Goal: Information Seeking & Learning: Check status

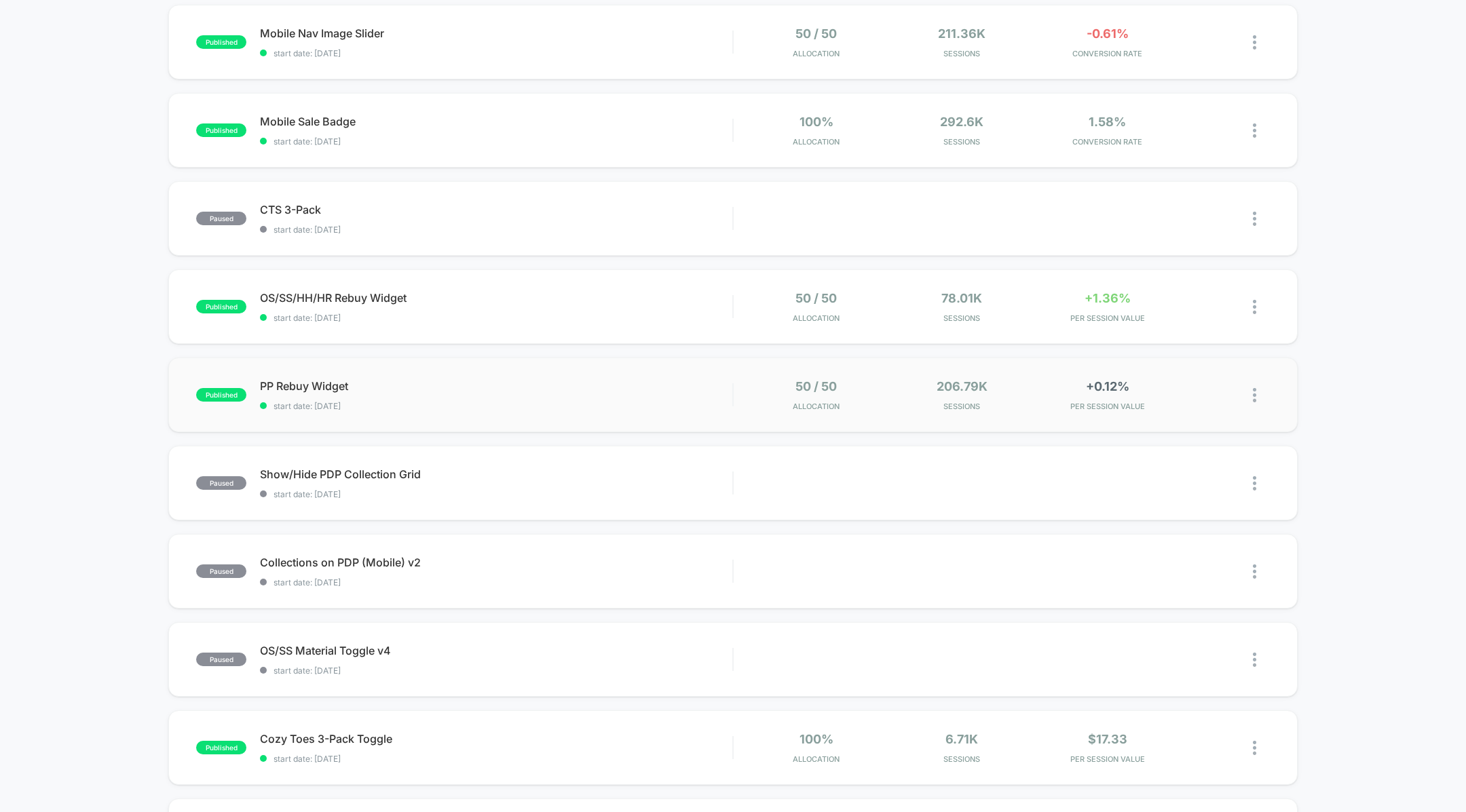
scroll to position [306, 0]
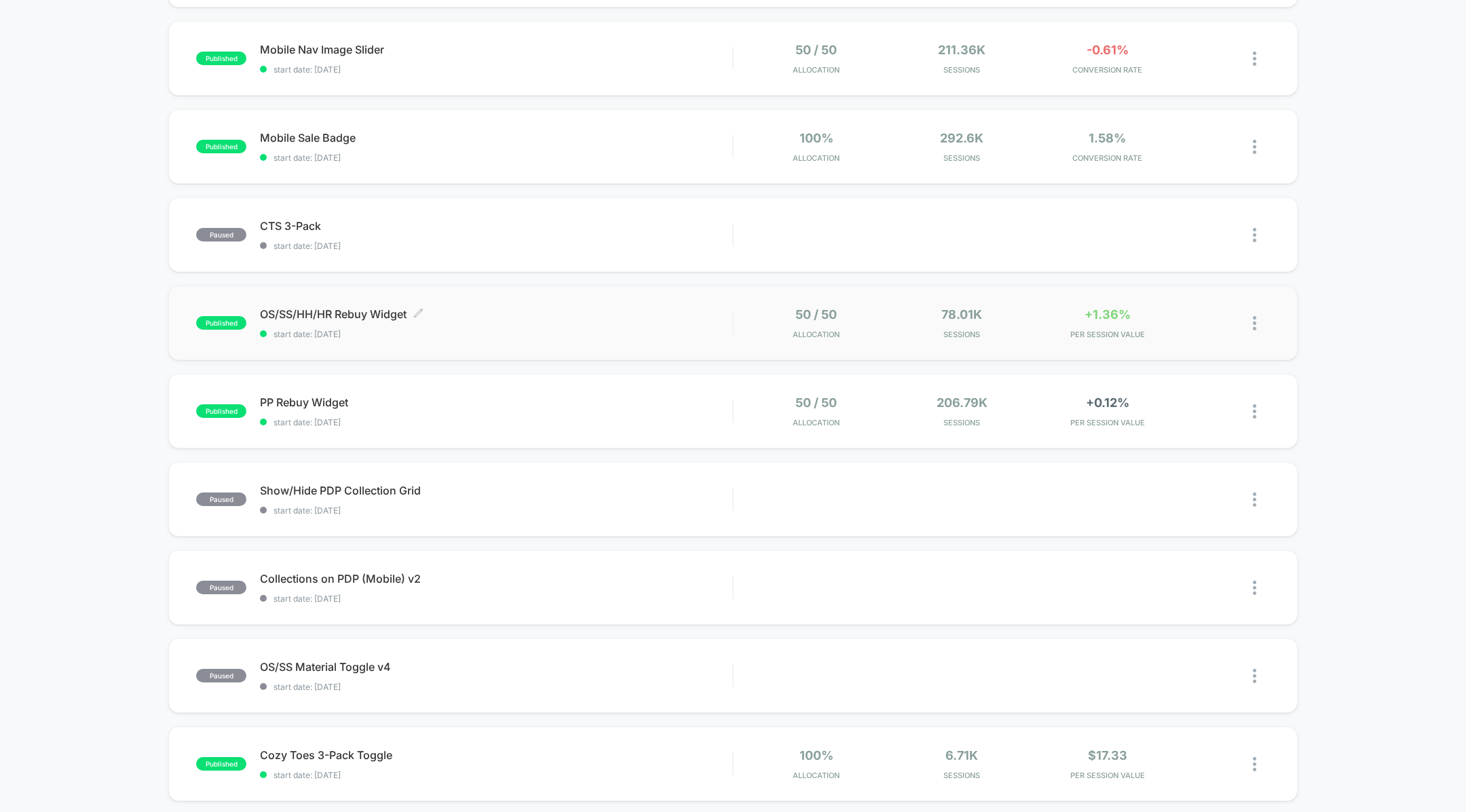
click at [716, 330] on span "start date: [DATE]" at bounding box center [496, 333] width 473 height 10
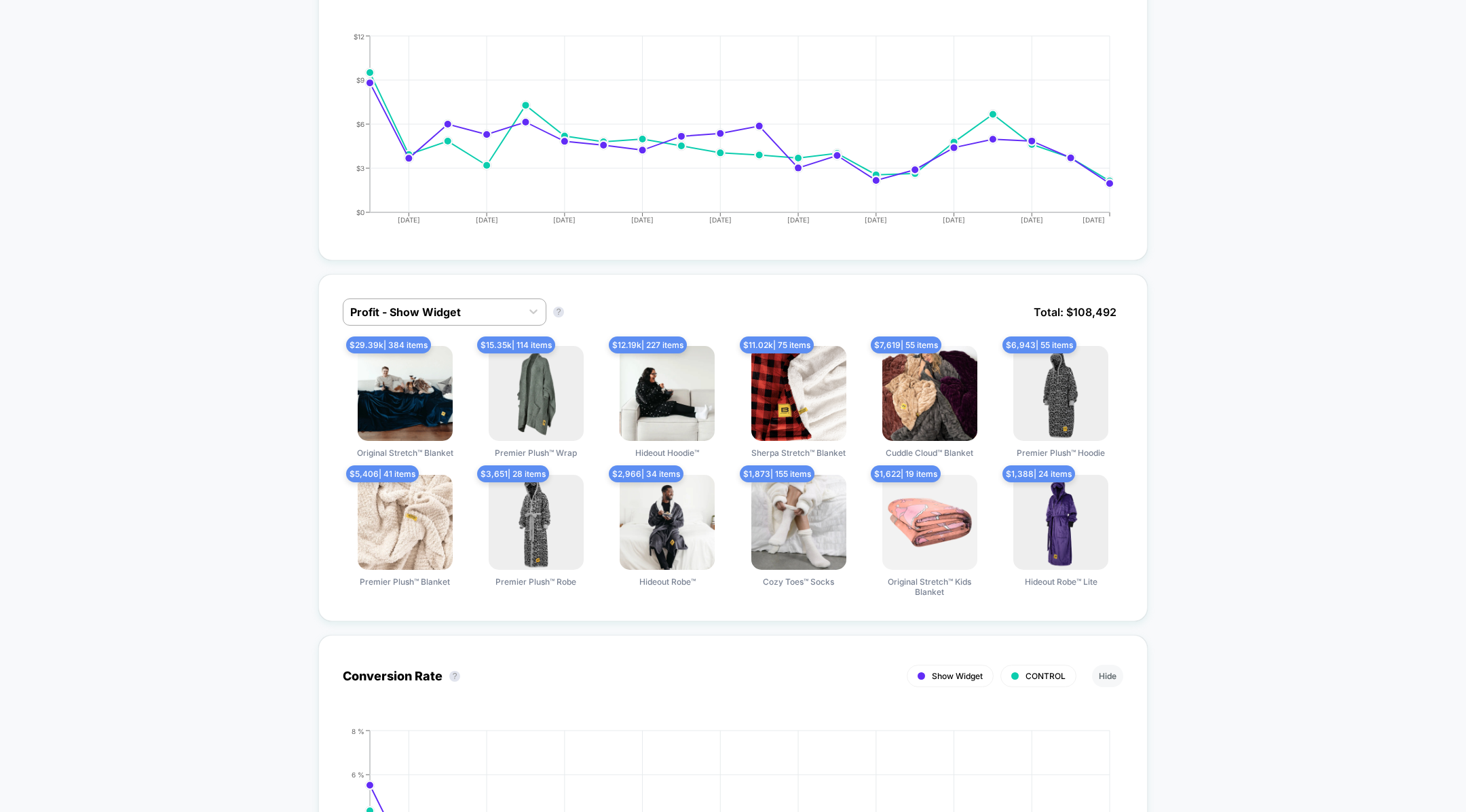
scroll to position [726, 0]
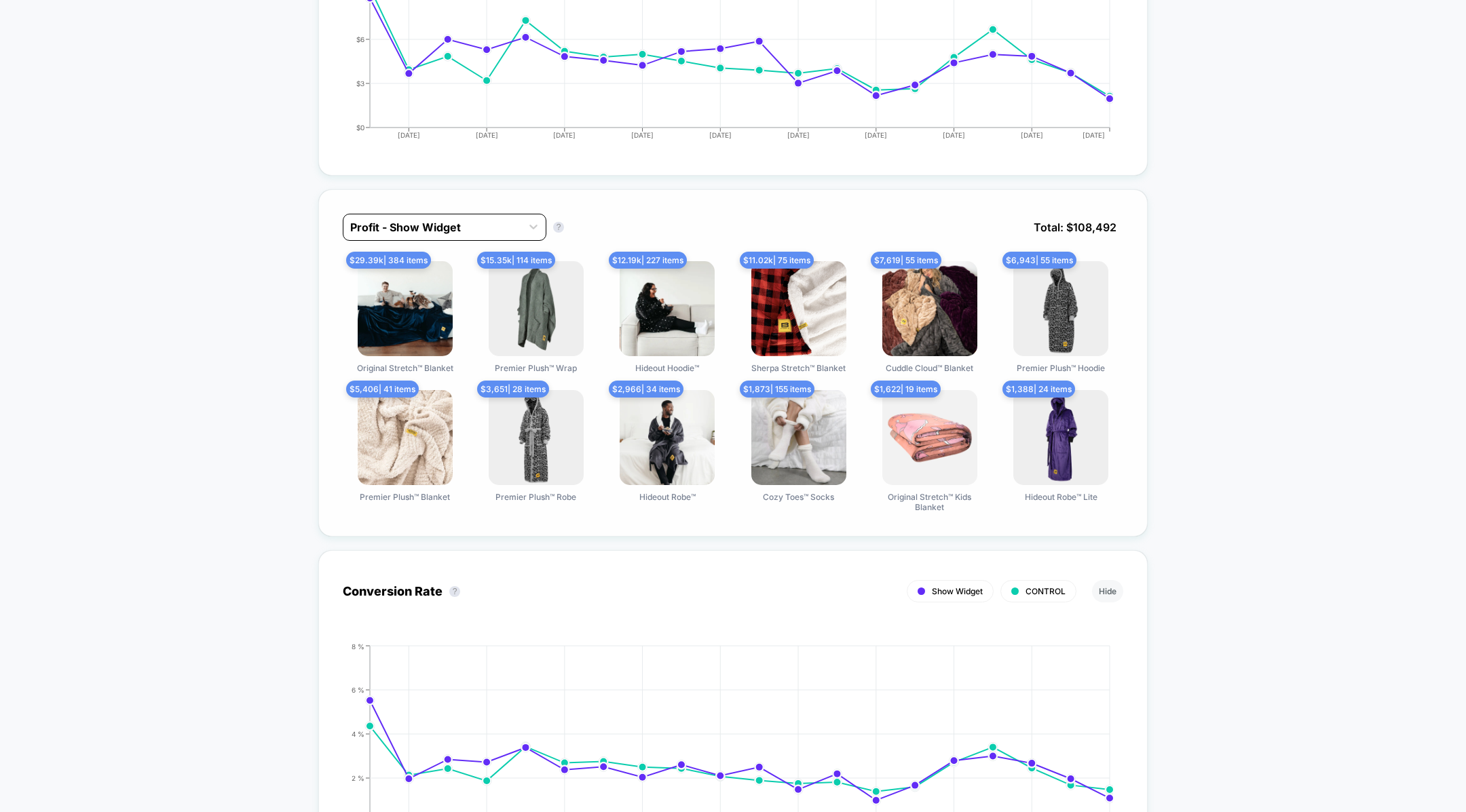
click at [450, 213] on div "Profit - Show Widget" at bounding box center [444, 227] width 203 height 27
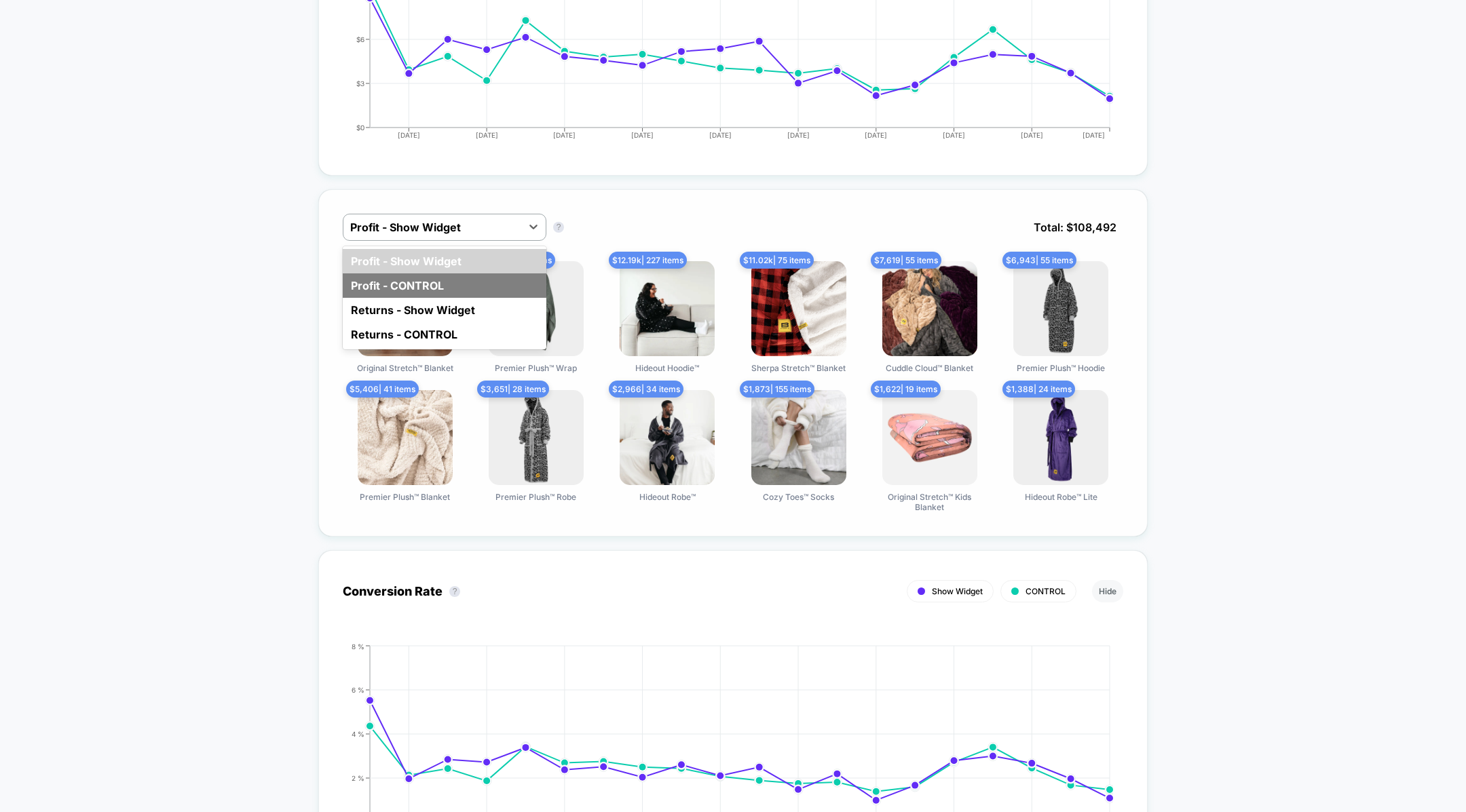
click at [425, 289] on div "Profit - CONTROL" at bounding box center [444, 286] width 203 height 25
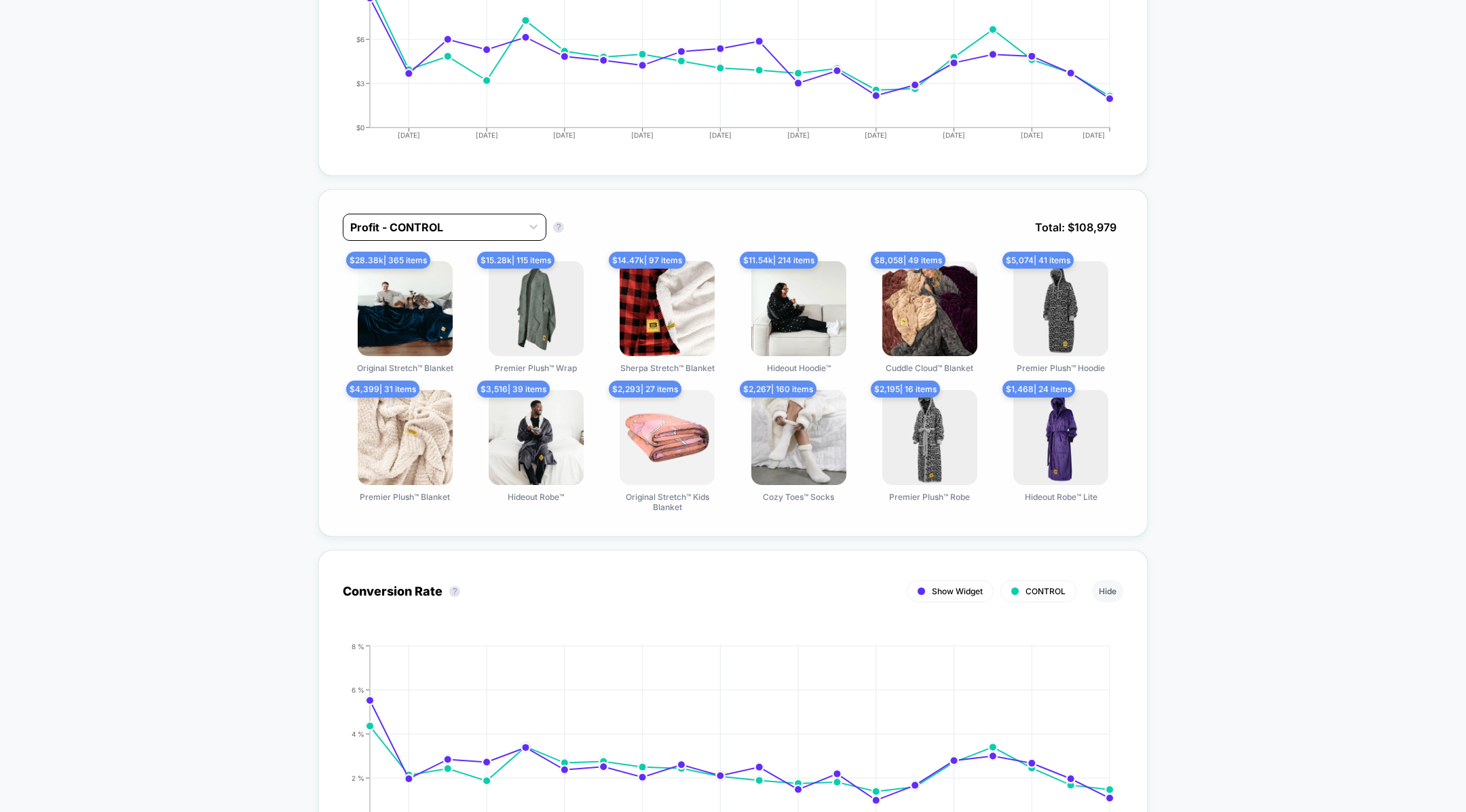
click at [453, 232] on div at bounding box center [432, 227] width 164 height 16
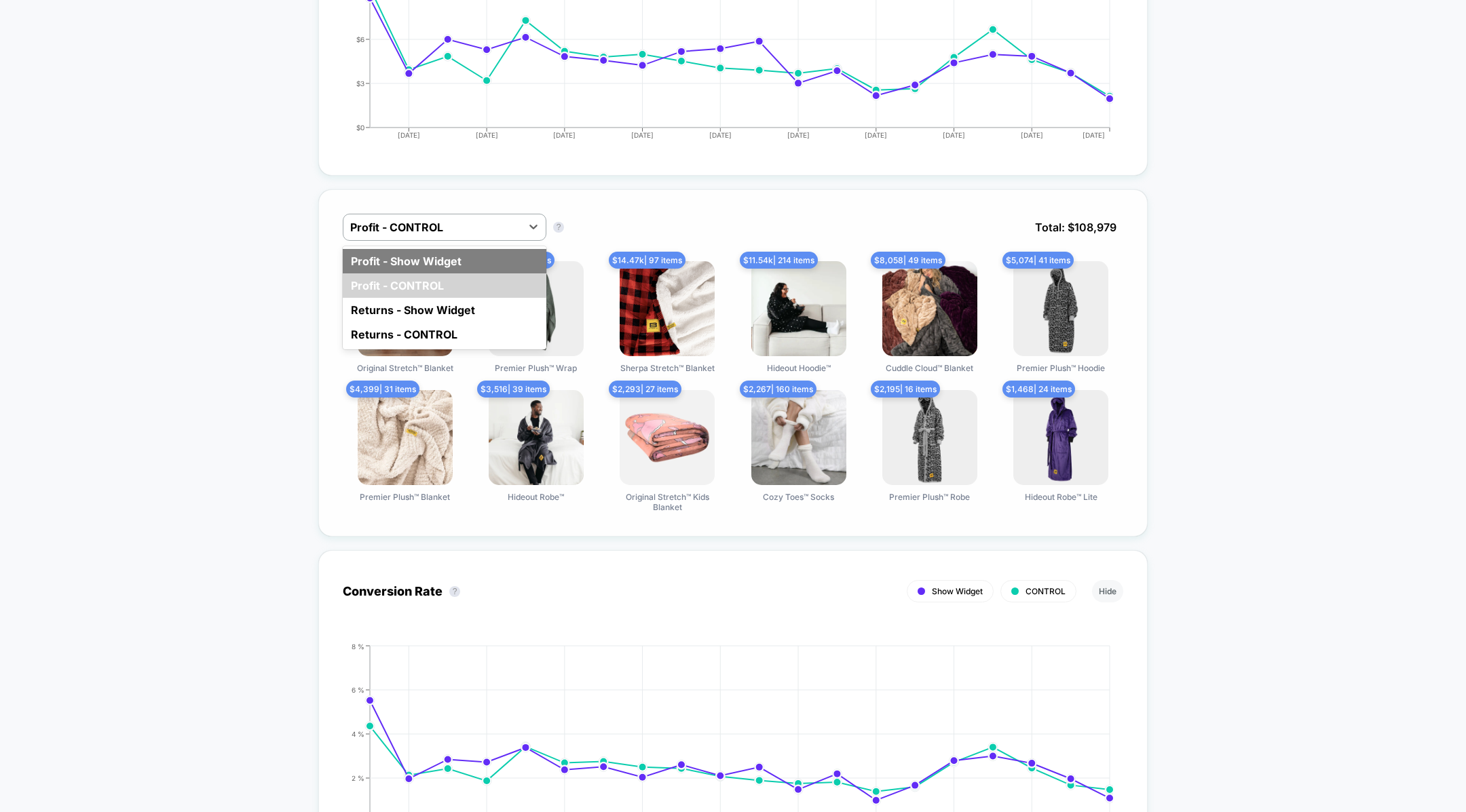
click at [445, 262] on div "Profit - Show Widget" at bounding box center [444, 261] width 203 height 25
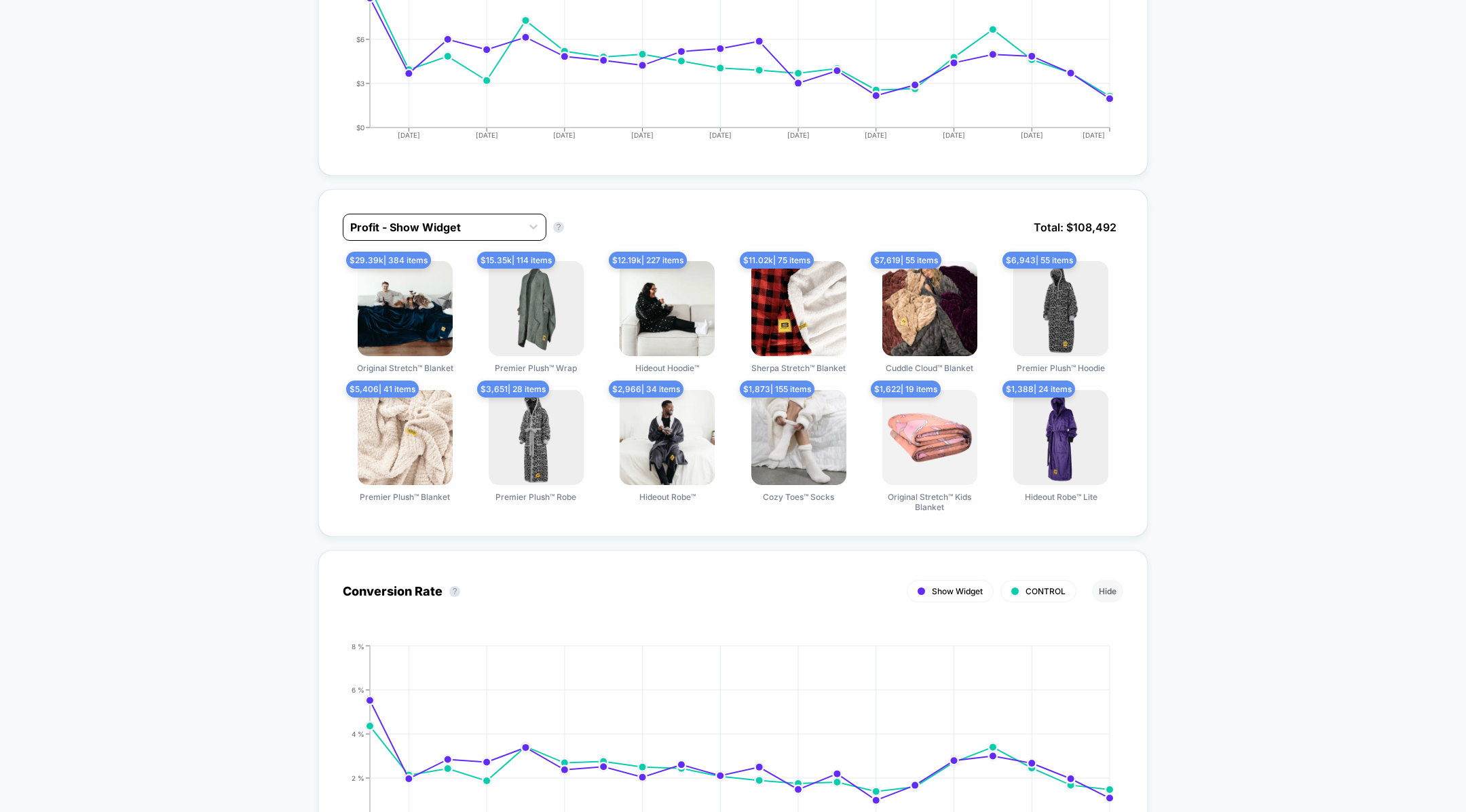
click at [451, 230] on div at bounding box center [432, 227] width 164 height 16
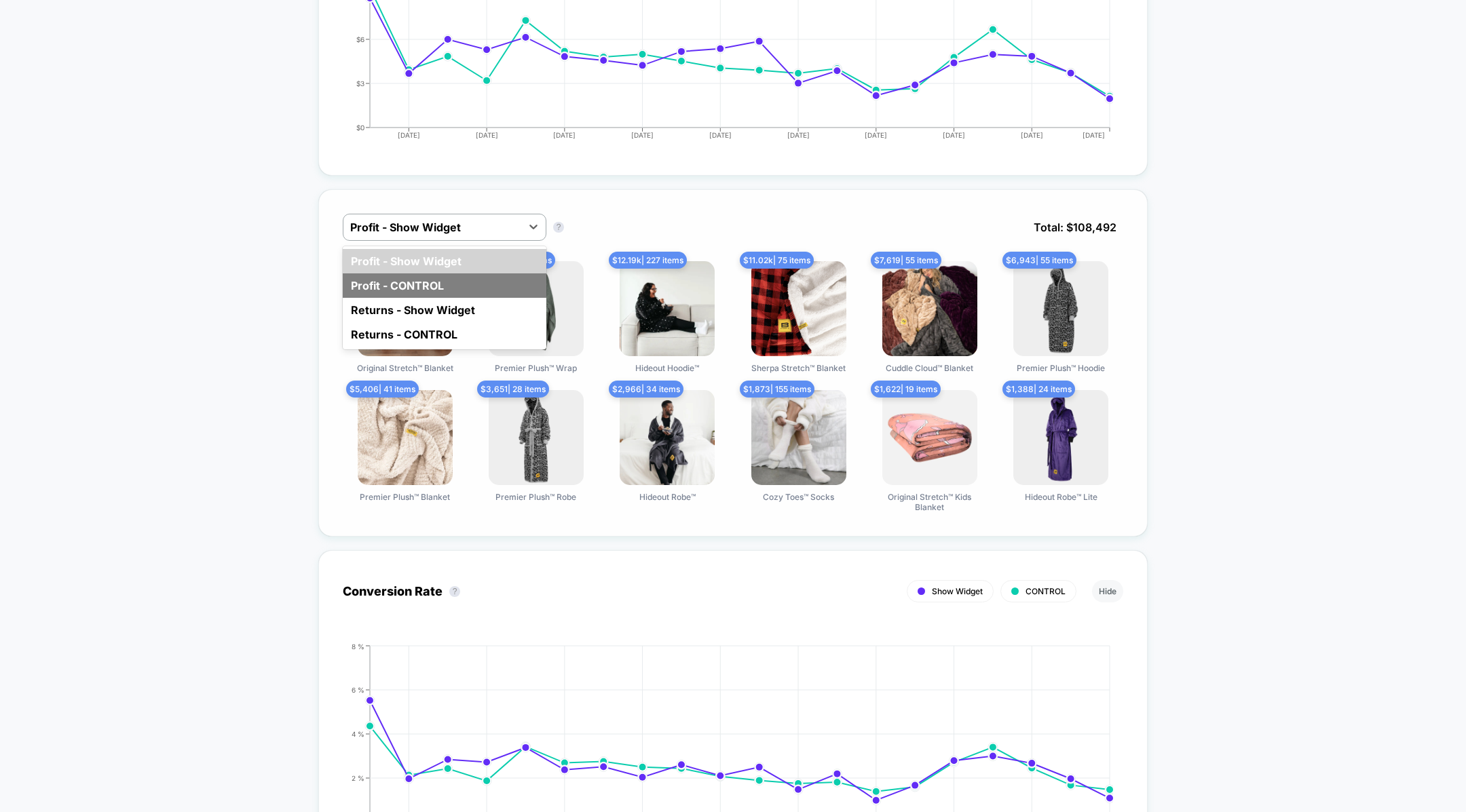
click at [441, 280] on div "Profit - CONTROL" at bounding box center [444, 286] width 203 height 25
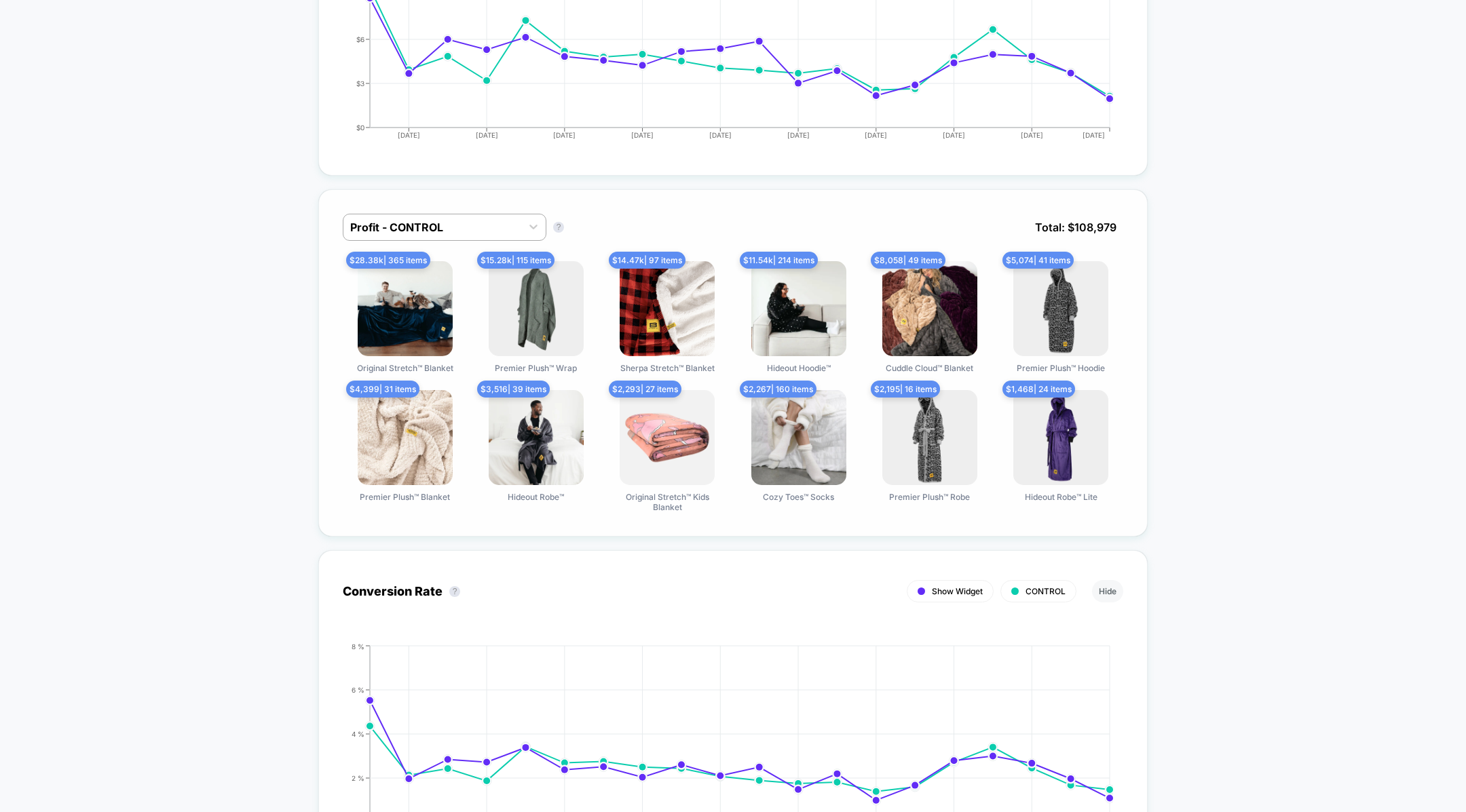
click at [456, 240] on div "Profit - CONTROL Profit - CONTROL ? Total: $ 108,979" at bounding box center [733, 237] width 781 height 47
click at [456, 231] on div at bounding box center [432, 227] width 164 height 16
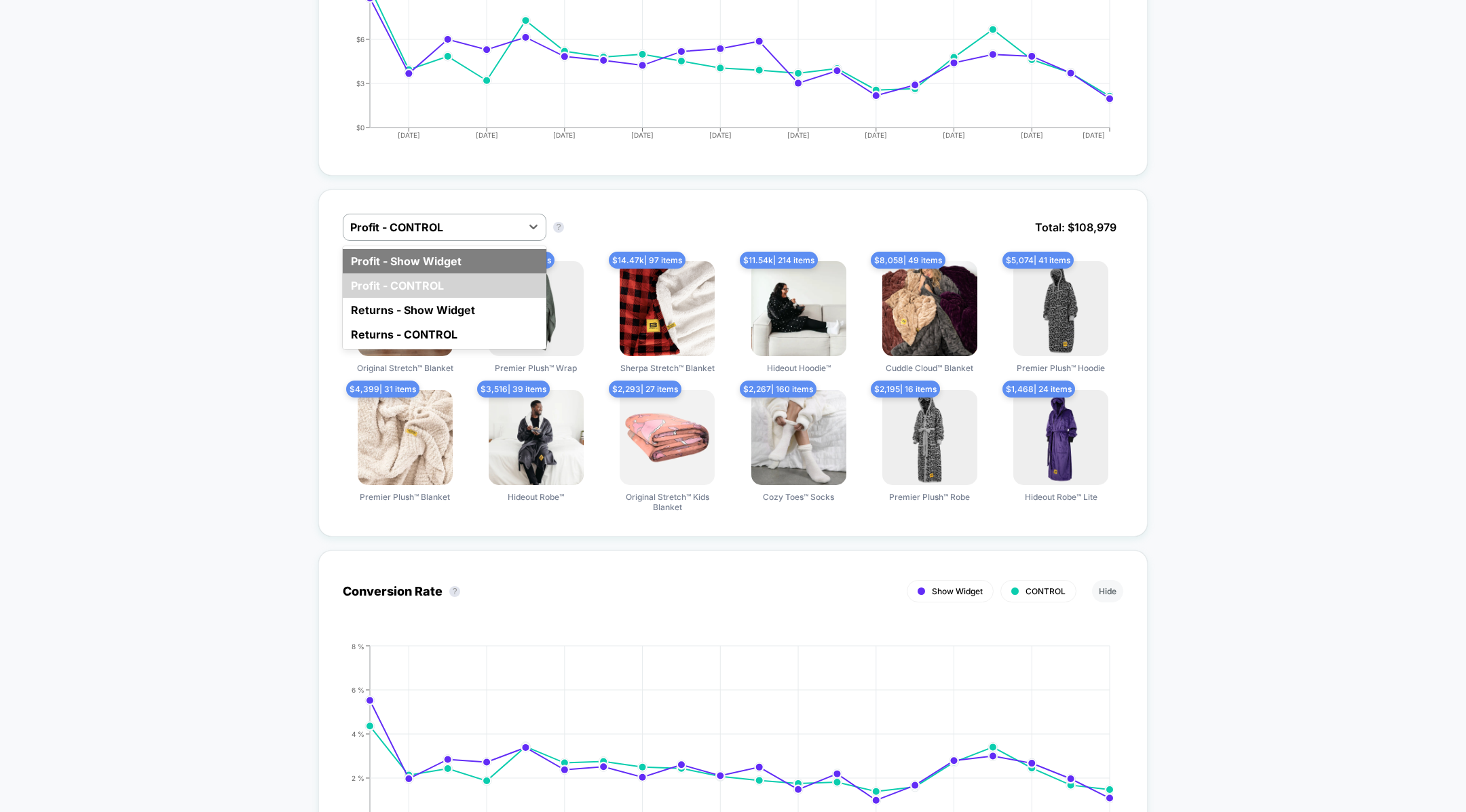
click at [445, 264] on div "Profit - Show Widget" at bounding box center [444, 261] width 203 height 25
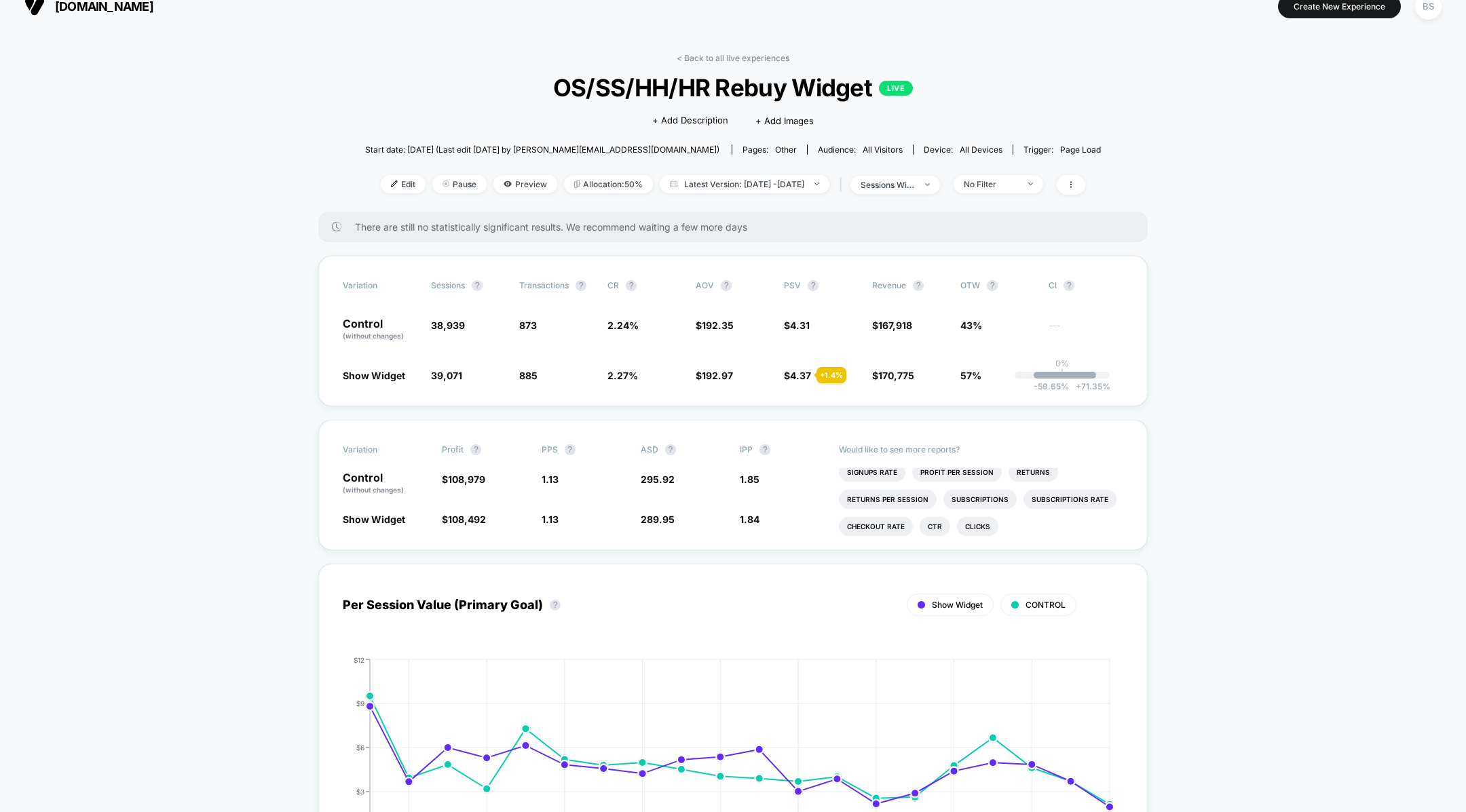
scroll to position [0, 0]
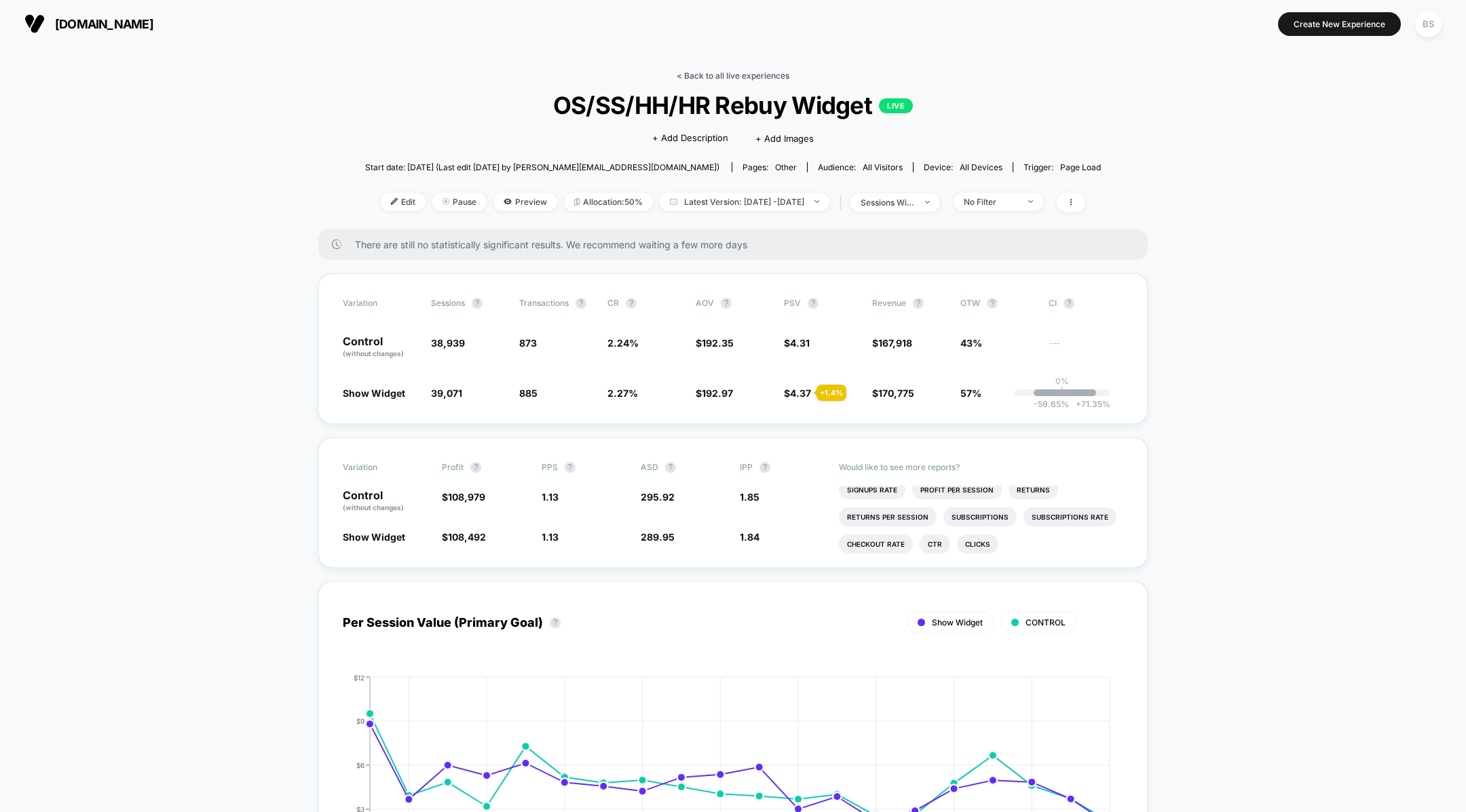
click at [704, 73] on link "< Back to all live experiences" at bounding box center [733, 75] width 113 height 10
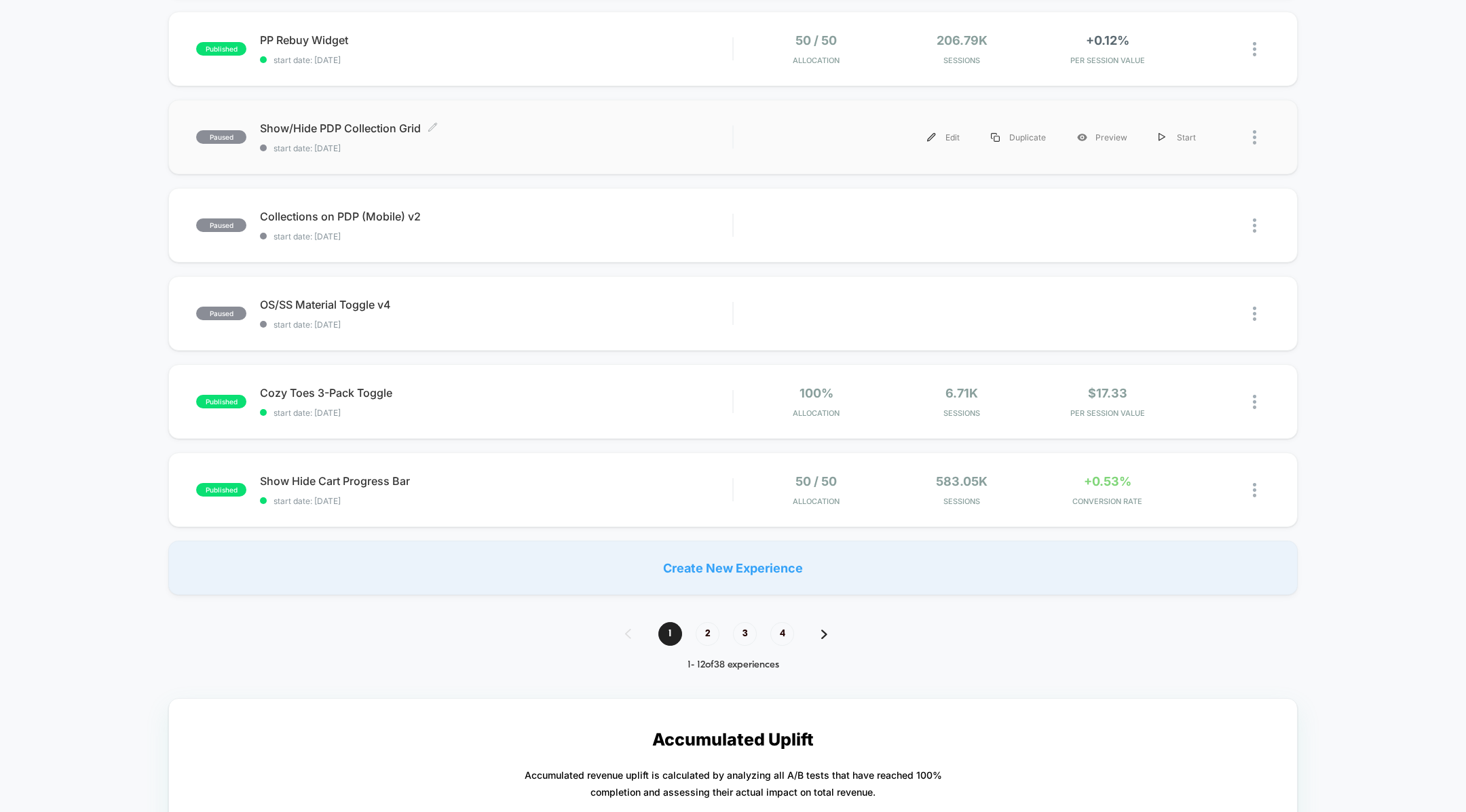
scroll to position [670, 0]
click at [633, 485] on div "Show Hide Cart Progress Bar Click to edit experience details Click to edit expe…" at bounding box center [496, 489] width 473 height 32
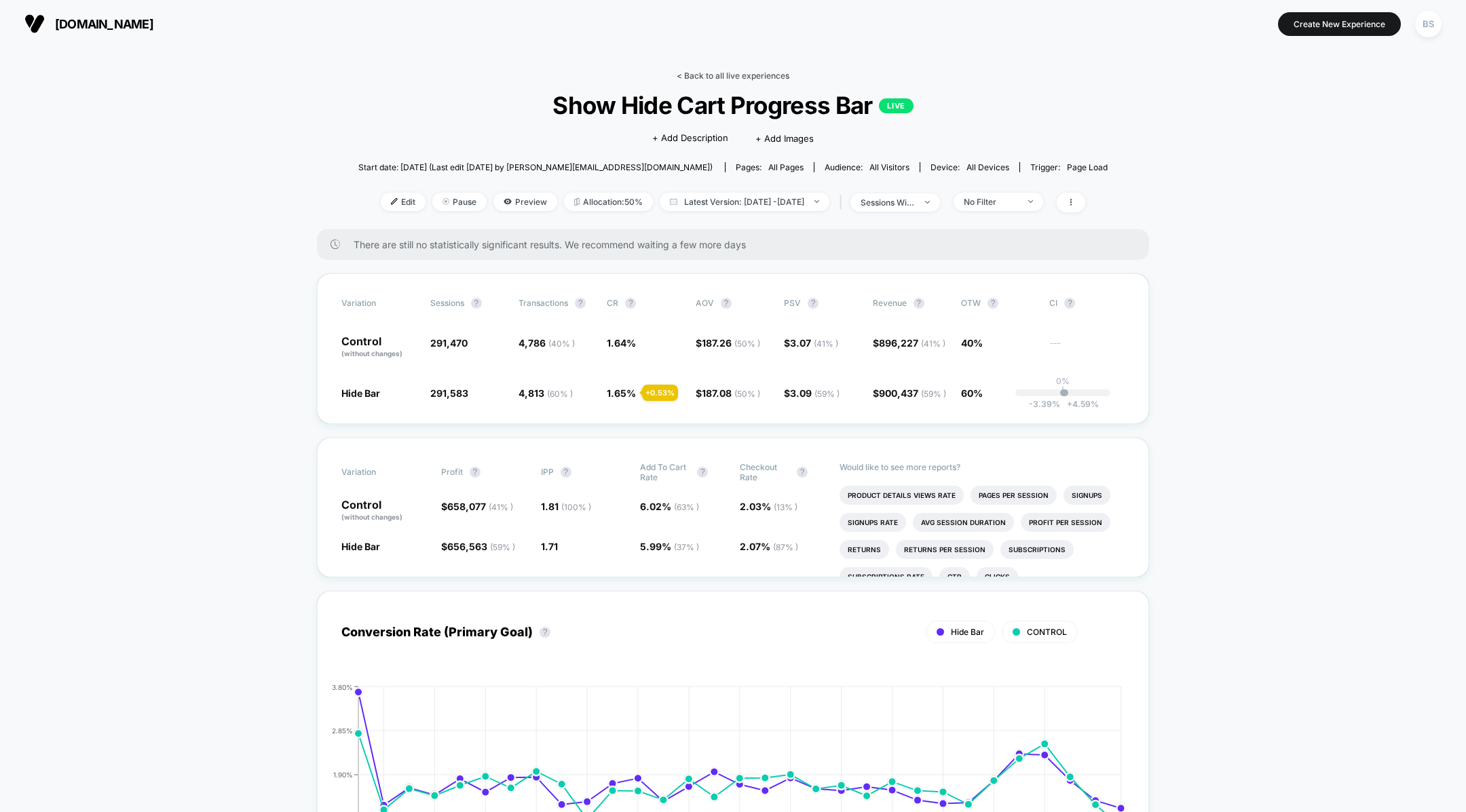
click at [702, 80] on link "< Back to all live experiences" at bounding box center [733, 75] width 113 height 10
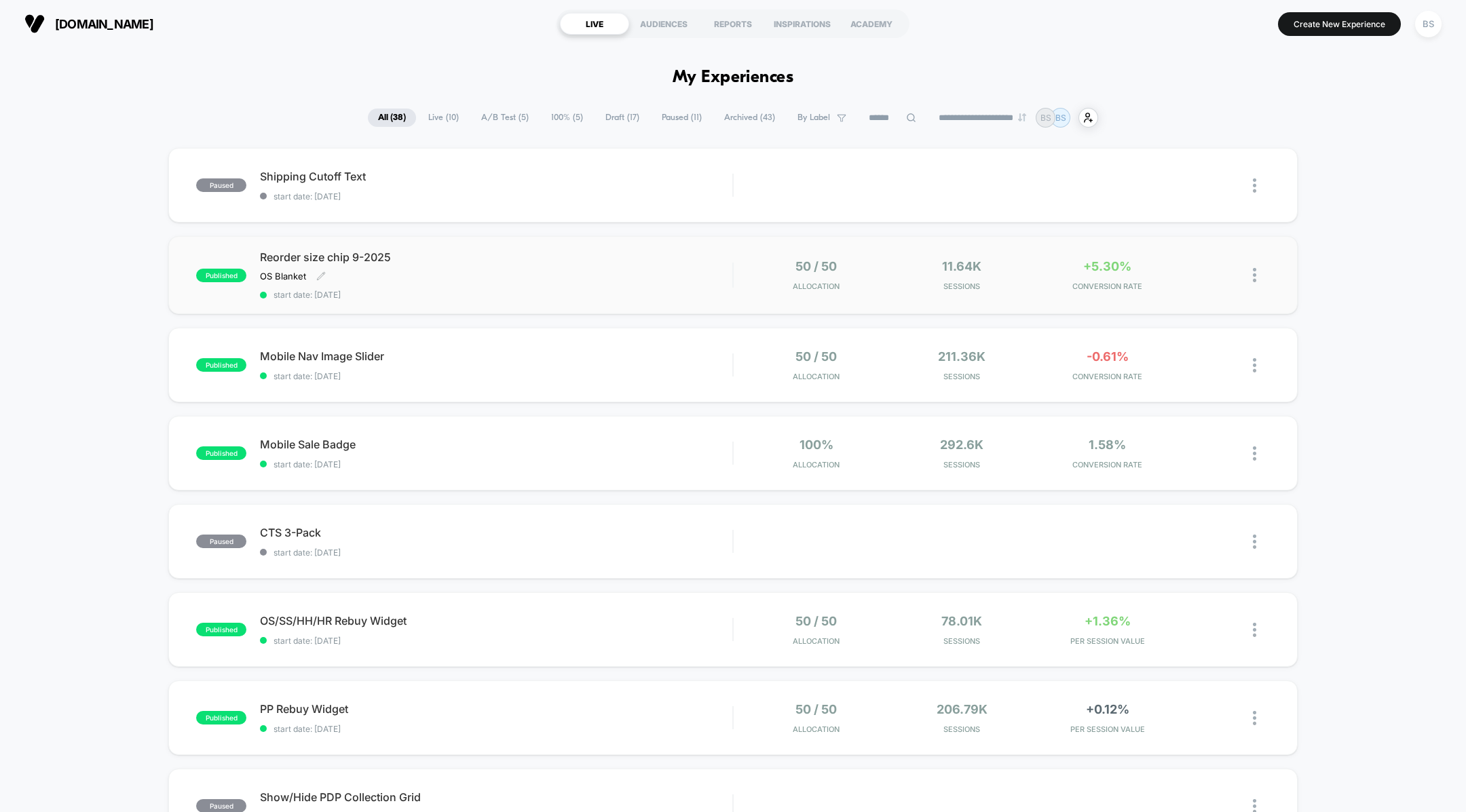
scroll to position [1, 0]
click at [626, 264] on div "Reorder size chip 9-2025 OS Blanket Click to edit experience details OS Blanket…" at bounding box center [496, 275] width 473 height 49
